Goal: Task Accomplishment & Management: Manage account settings

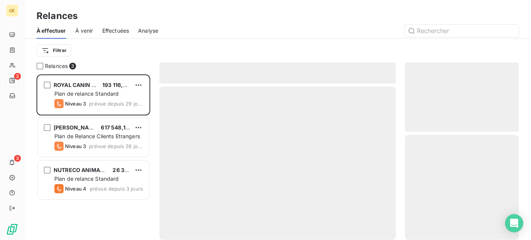
scroll to position [160, 108]
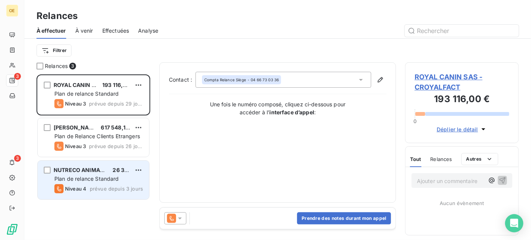
click at [93, 185] on div "Niveau 4 prévue depuis 3 jours" at bounding box center [98, 188] width 89 height 9
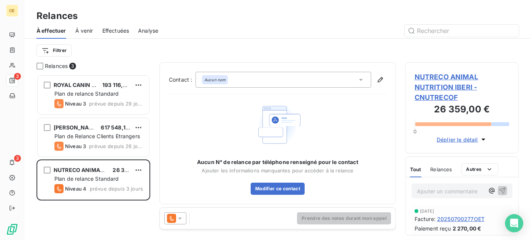
click at [440, 173] on div "Relances" at bounding box center [441, 170] width 22 height 16
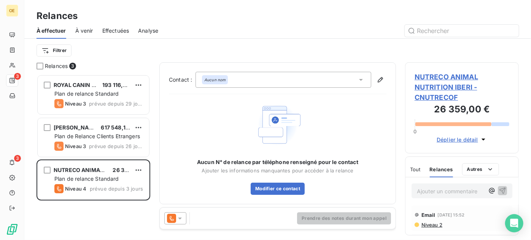
click at [428, 224] on span "Niveau 2" at bounding box center [431, 225] width 22 height 6
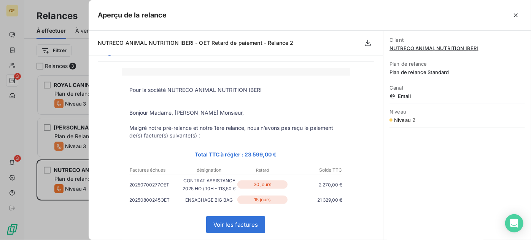
scroll to position [34, 0]
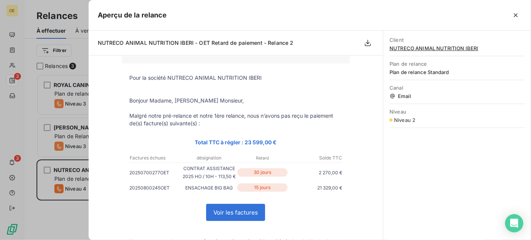
click at [197, 192] on p "ENSACHAGE BIG BAG" at bounding box center [208, 188] width 53 height 8
drag, startPoint x: 197, startPoint y: 192, endPoint x: 224, endPoint y: 205, distance: 30.1
click at [198, 192] on p "ENSACHAGE BIG BAG" at bounding box center [208, 188] width 53 height 8
click at [226, 214] on link "Voir les factures" at bounding box center [235, 213] width 58 height 16
click at [62, 102] on div at bounding box center [265, 120] width 531 height 240
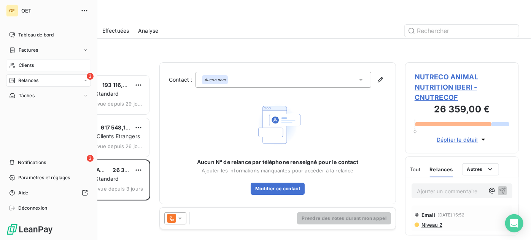
click at [36, 67] on div "Clients" at bounding box center [48, 65] width 85 height 12
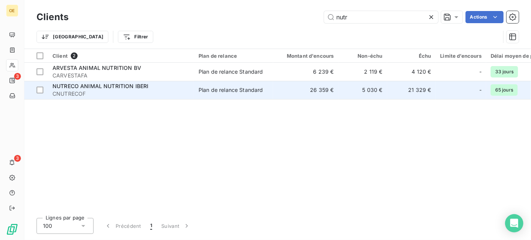
type input "nutr"
click at [129, 89] on span "NUTRECO ANIMAL NUTRITION IBERI" at bounding box center [100, 86] width 96 height 6
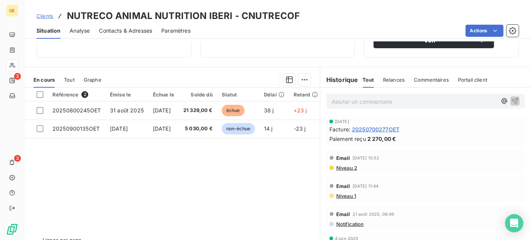
scroll to position [132, 0]
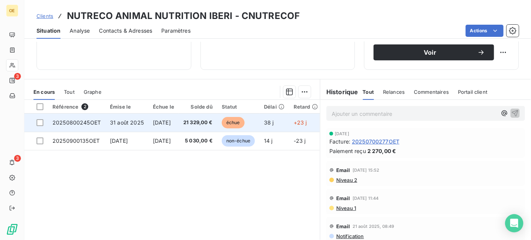
click at [244, 129] on span "échue" at bounding box center [233, 122] width 23 height 11
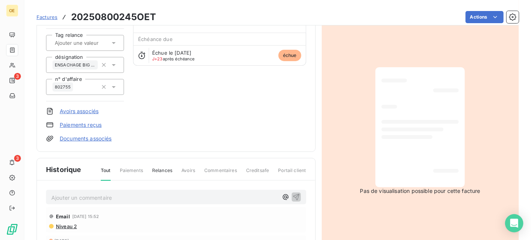
scroll to position [70, 0]
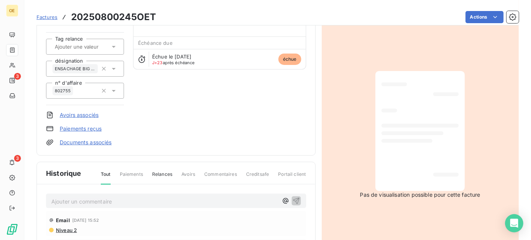
click at [79, 141] on link "Documents associés" at bounding box center [86, 143] width 52 height 8
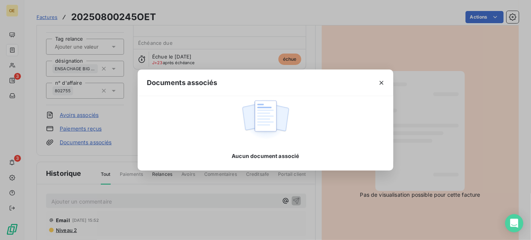
drag, startPoint x: 120, startPoint y: 113, endPoint x: 81, endPoint y: 95, distance: 42.9
click at [121, 113] on div "Documents associés Aucun document associé" at bounding box center [265, 120] width 531 height 240
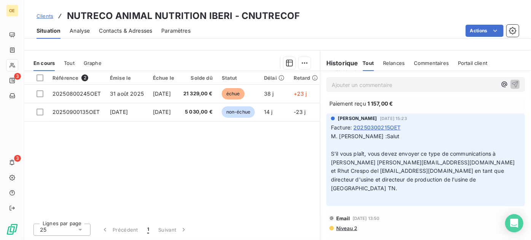
scroll to position [138, 0]
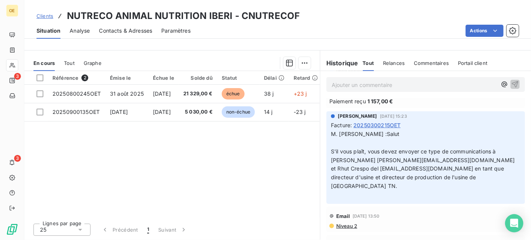
click at [385, 67] on div "Relances" at bounding box center [394, 63] width 22 height 16
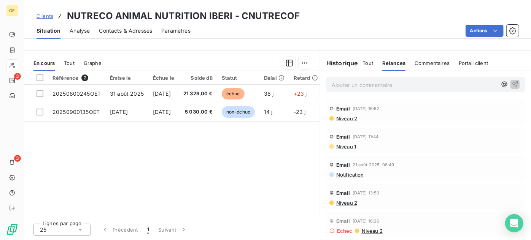
click at [343, 119] on span "Niveau 2" at bounding box center [346, 119] width 22 height 6
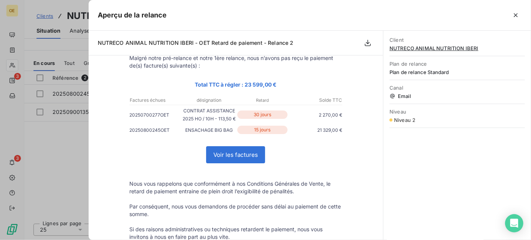
scroll to position [103, 0]
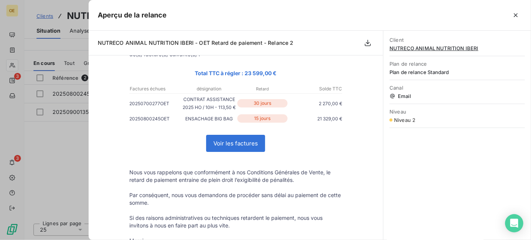
click at [236, 152] on link "Voir les factures" at bounding box center [235, 143] width 58 height 16
click at [60, 159] on div at bounding box center [265, 120] width 531 height 240
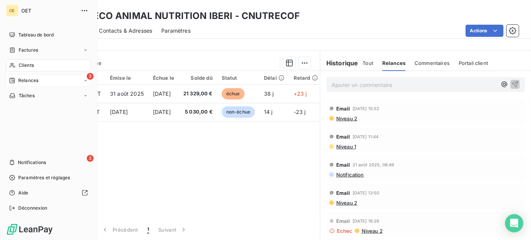
click at [31, 76] on div "3 Relances" at bounding box center [48, 81] width 85 height 12
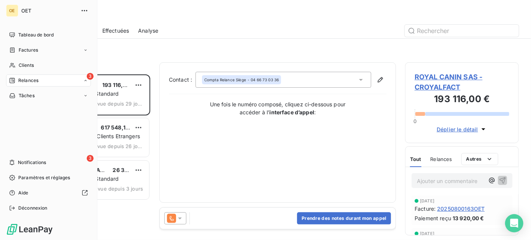
scroll to position [160, 108]
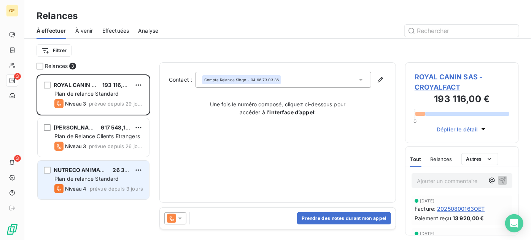
click at [96, 172] on span "NUTRECO ANIMAL NUTRITION IBERI" at bounding box center [102, 170] width 96 height 6
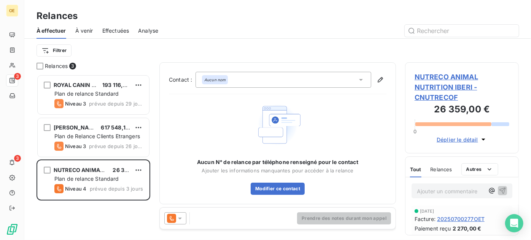
click at [449, 219] on span "20250700277OET" at bounding box center [461, 219] width 48 height 8
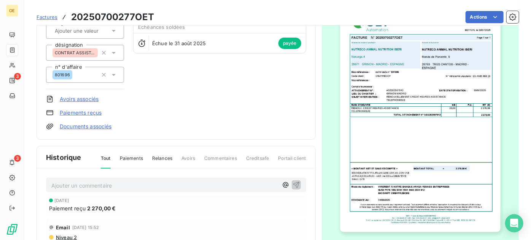
scroll to position [70, 0]
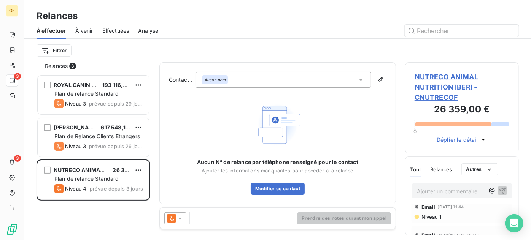
scroll to position [34, 0]
click at [433, 221] on span "Niveau 2" at bounding box center [431, 224] width 22 height 6
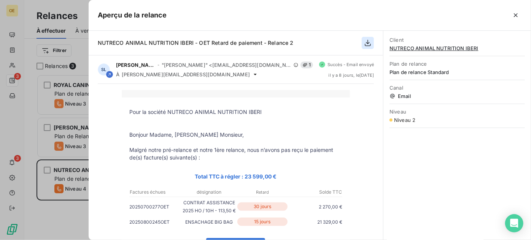
click at [371, 42] on icon "button" at bounding box center [368, 43] width 8 height 8
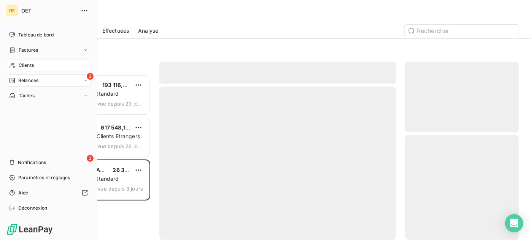
click at [19, 63] on div "Clients" at bounding box center [48, 65] width 85 height 12
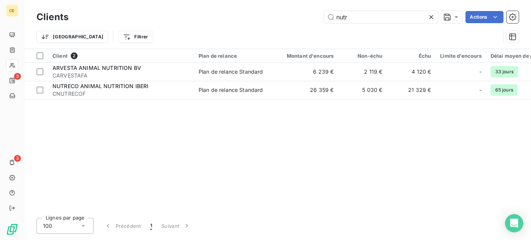
drag, startPoint x: 359, startPoint y: 13, endPoint x: 263, endPoint y: 11, distance: 96.2
click at [263, 11] on div "nutr Actions" at bounding box center [298, 17] width 441 height 12
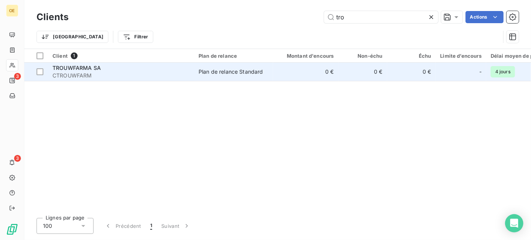
type input "tro"
click at [91, 70] on span "TROUWFARMA SA" at bounding box center [76, 68] width 48 height 6
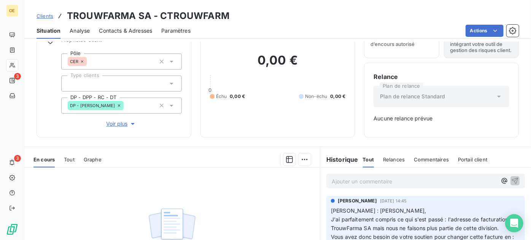
scroll to position [103, 0]
